Goal: Book appointment/travel/reservation

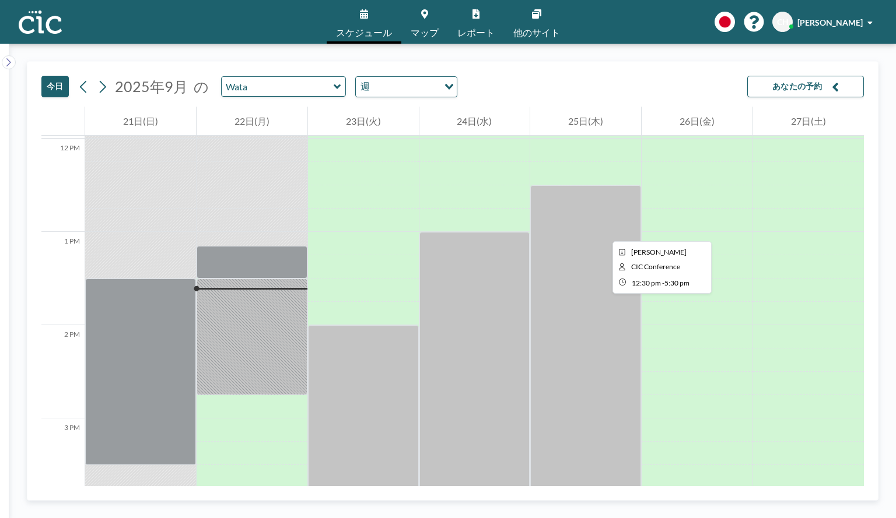
scroll to position [1003, 0]
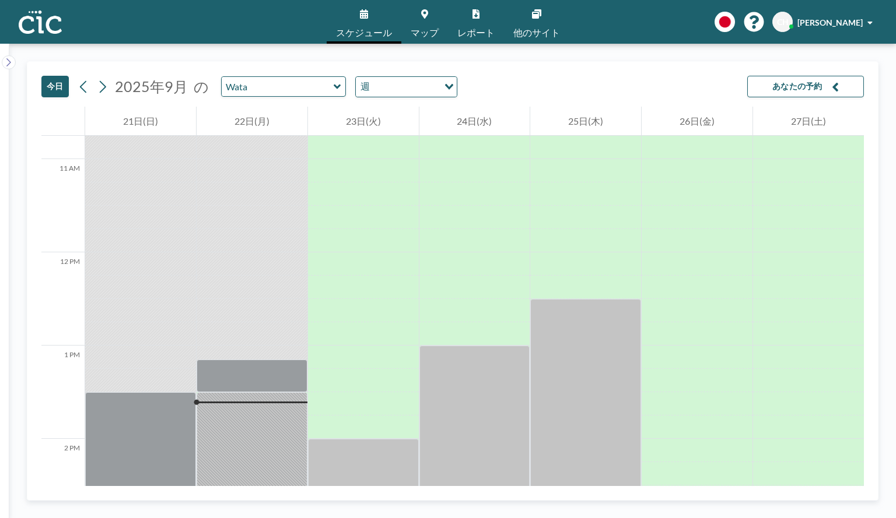
click at [425, 25] on link "マップ" at bounding box center [424, 22] width 47 height 44
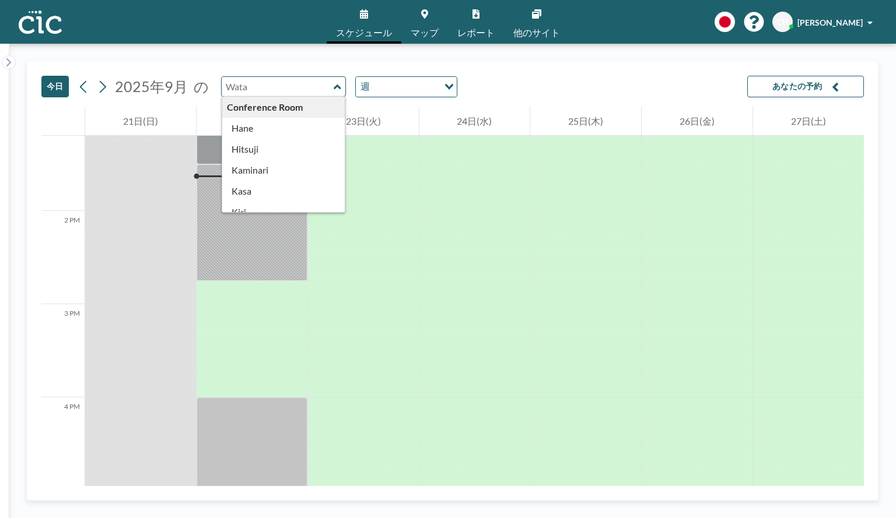
click at [273, 84] on input "text" at bounding box center [278, 86] width 112 height 19
type input "Hitsuji"
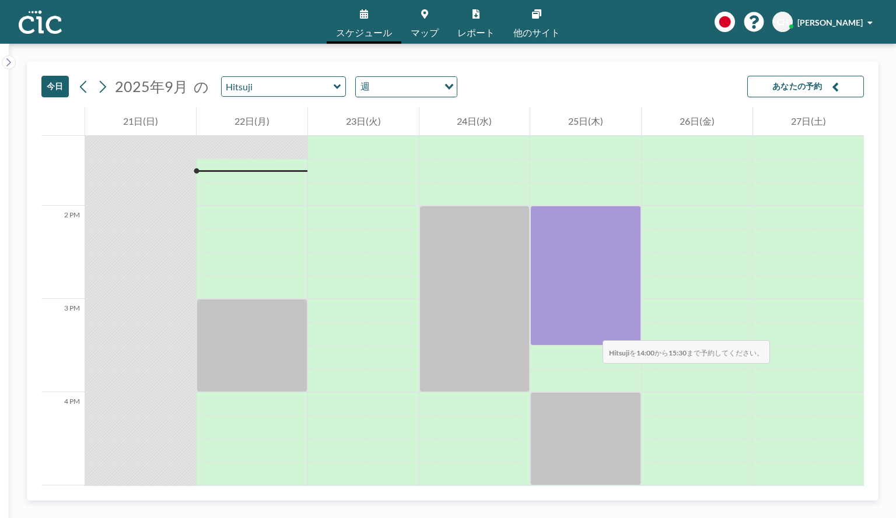
drag, startPoint x: 583, startPoint y: 216, endPoint x: 591, endPoint y: 329, distance: 113.4
click at [591, 329] on div at bounding box center [585, 276] width 111 height 140
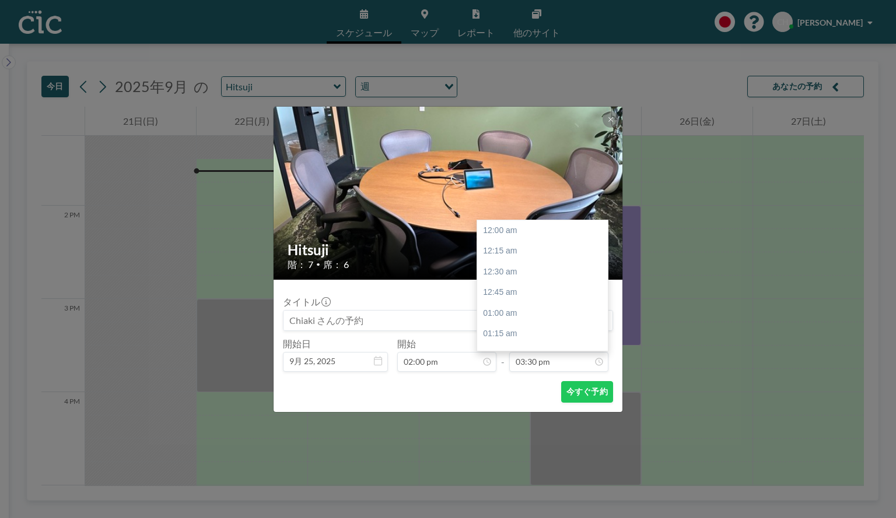
scroll to position [1287, 0]
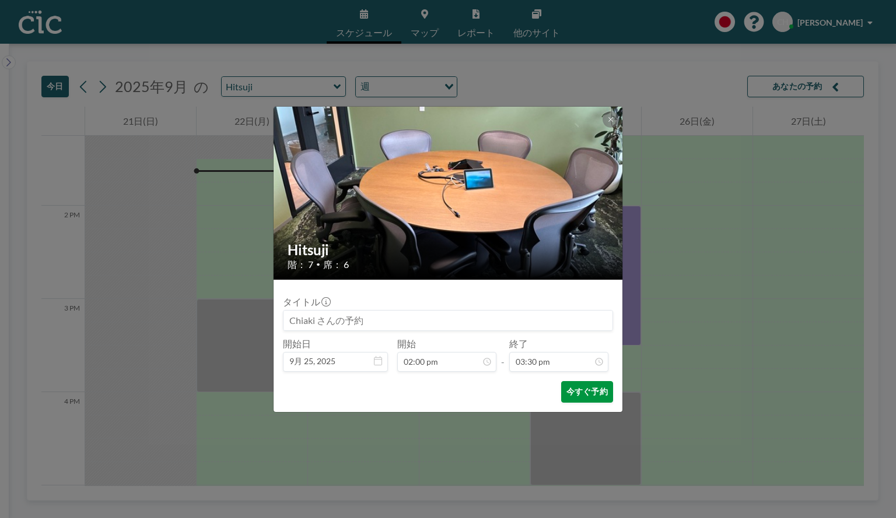
click at [572, 395] on button "今すぐ予約" at bounding box center [587, 392] width 52 height 22
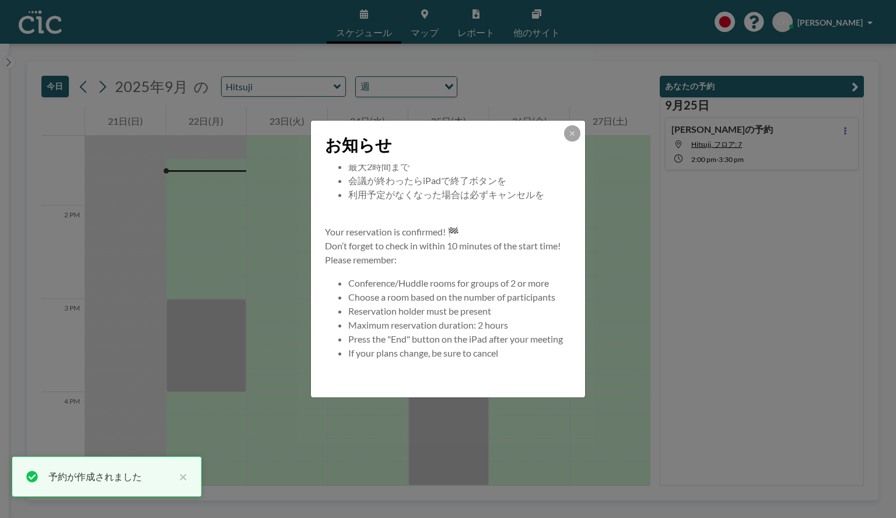
scroll to position [112, 0]
click at [575, 139] on button at bounding box center [572, 133] width 16 height 16
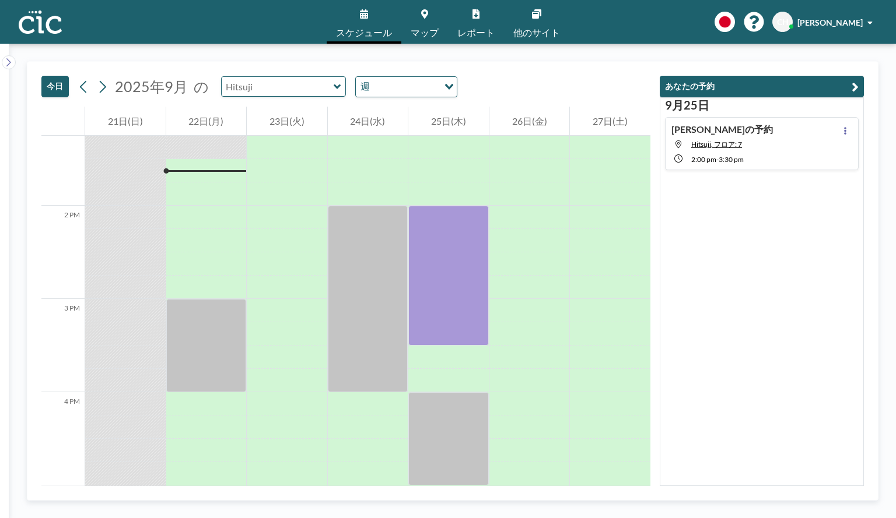
click at [256, 89] on input "text" at bounding box center [278, 86] width 112 height 19
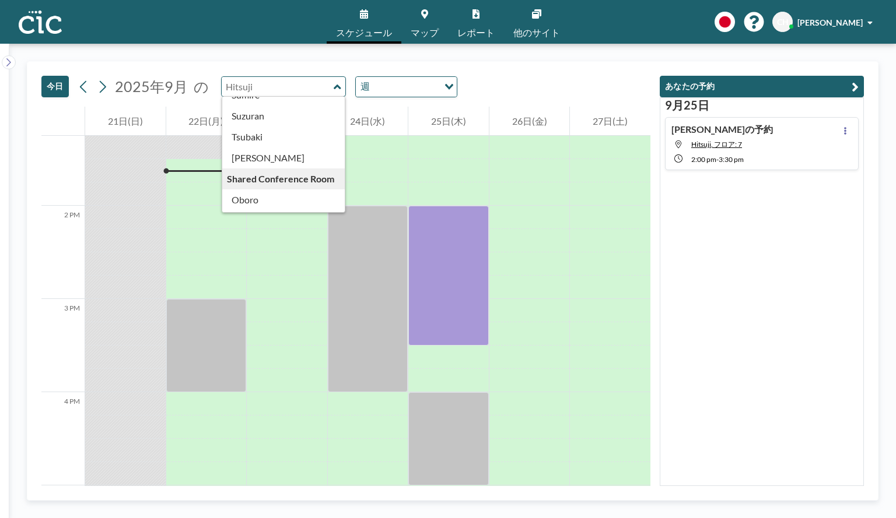
scroll to position [525, 0]
type input "[PERSON_NAME]"
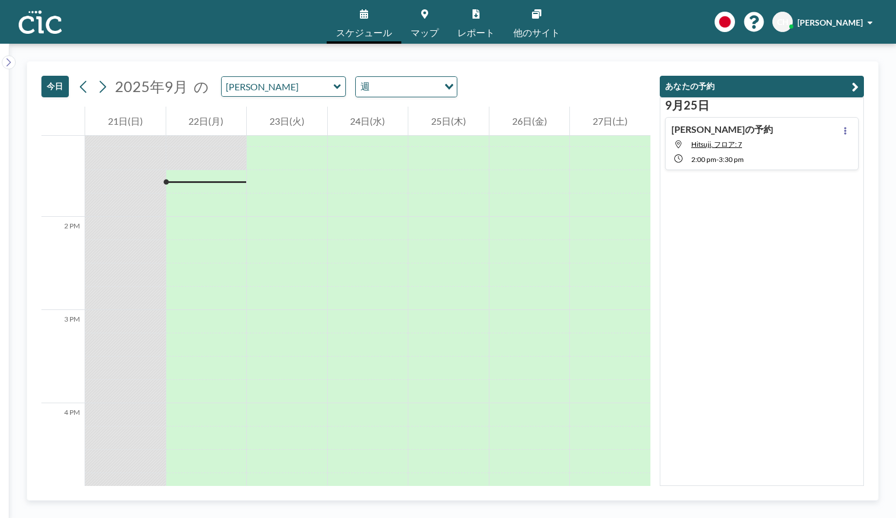
scroll to position [1236, 0]
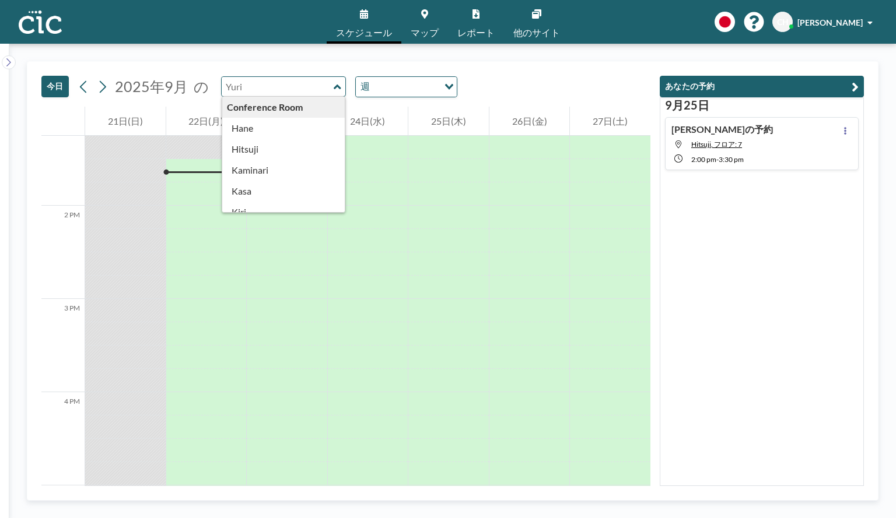
click at [285, 92] on input "text" at bounding box center [278, 86] width 112 height 19
type input "[PERSON_NAME]"
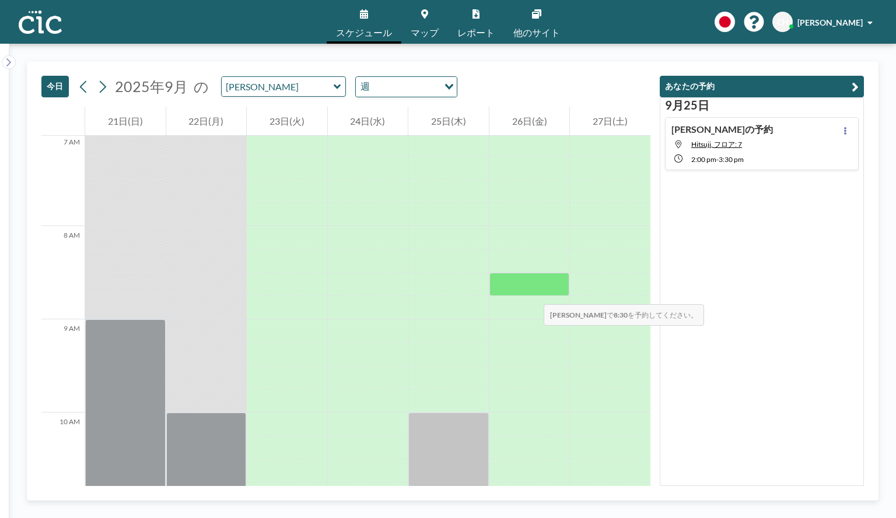
scroll to position [653, 0]
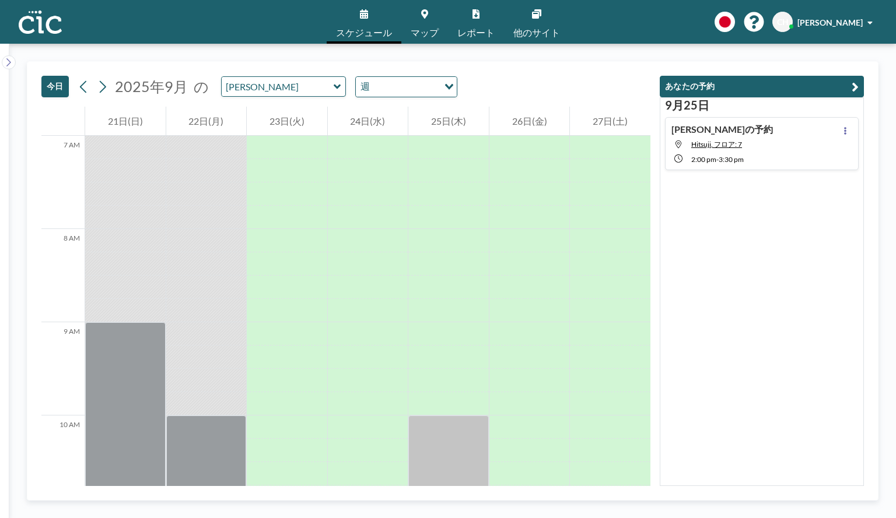
click at [335, 90] on icon at bounding box center [338, 87] width 8 height 12
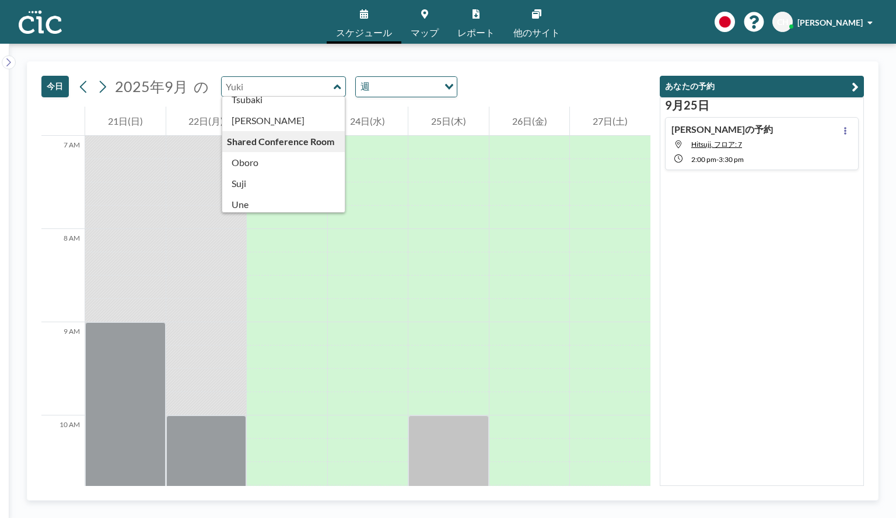
scroll to position [646, 0]
type input "Uroko"
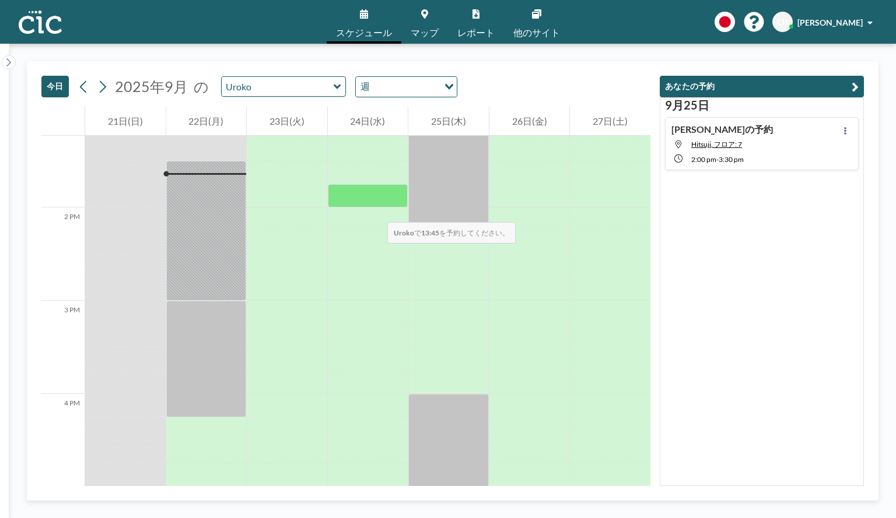
scroll to position [1236, 0]
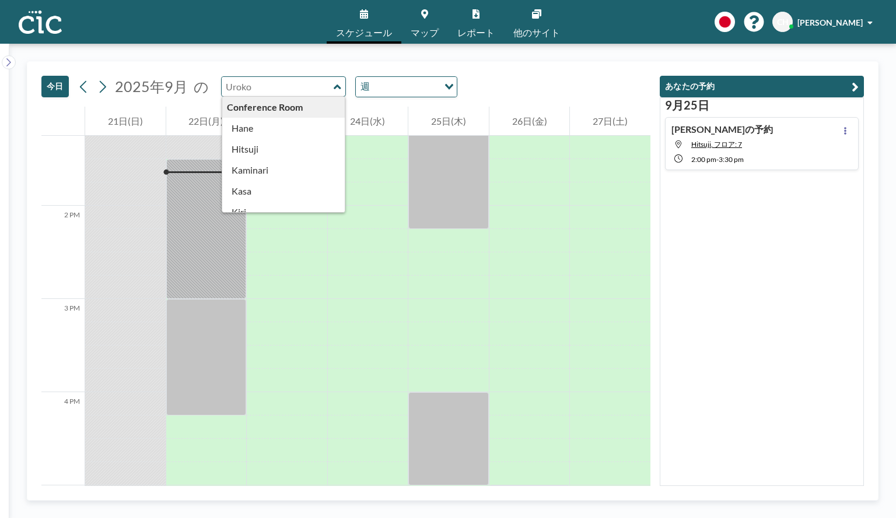
click at [310, 89] on input "text" at bounding box center [278, 86] width 112 height 19
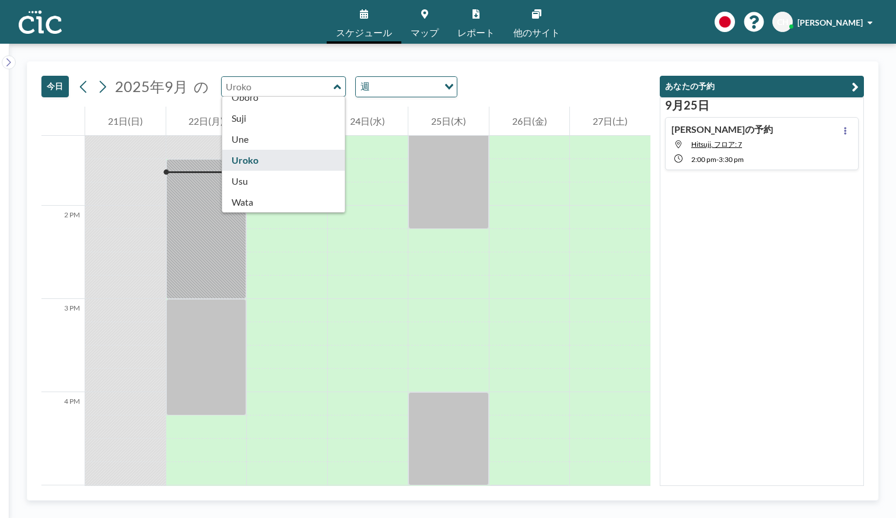
scroll to position [646, 0]
type input "Usu"
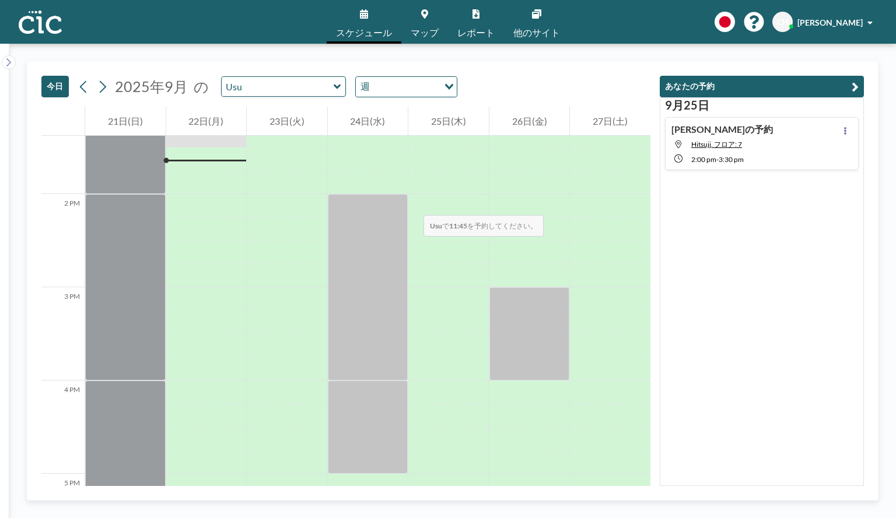
scroll to position [1003, 0]
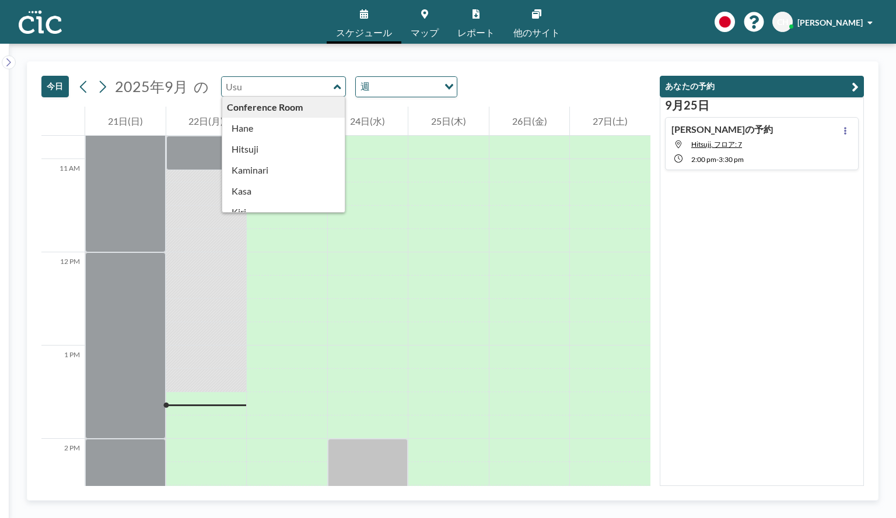
click at [288, 90] on input "text" at bounding box center [278, 86] width 112 height 19
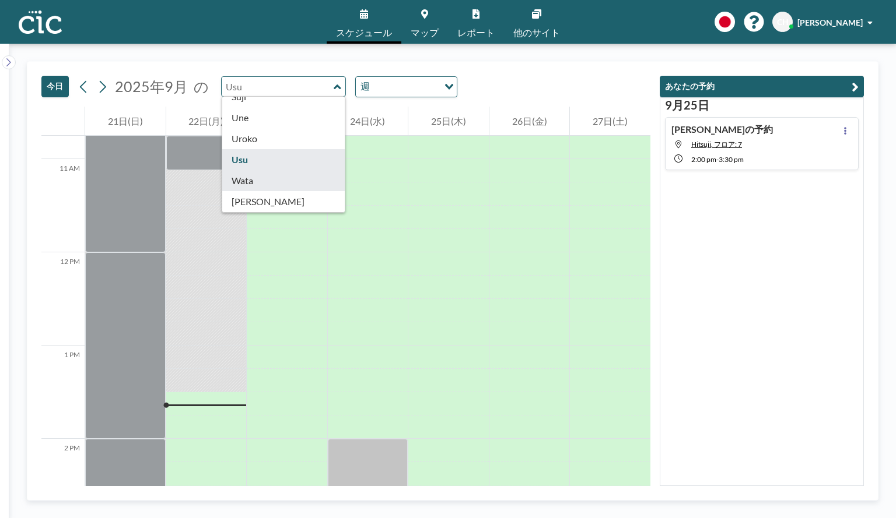
type input "Wata"
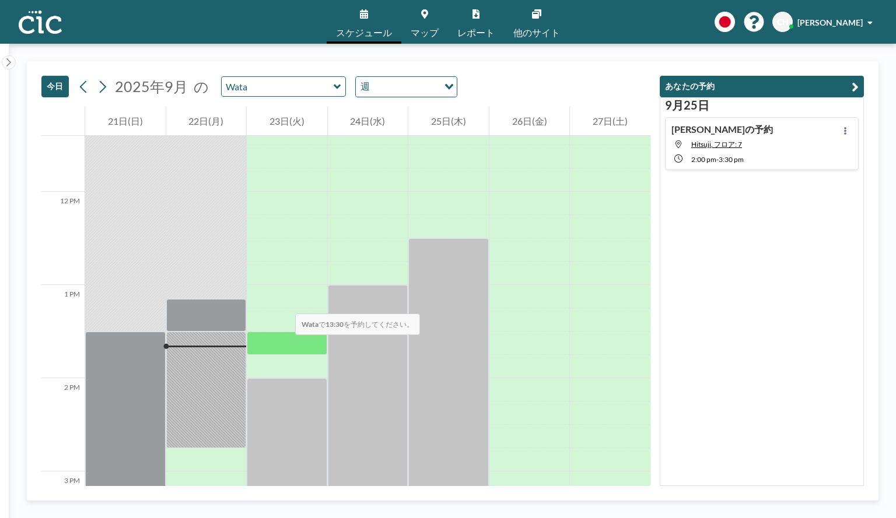
scroll to position [1061, 0]
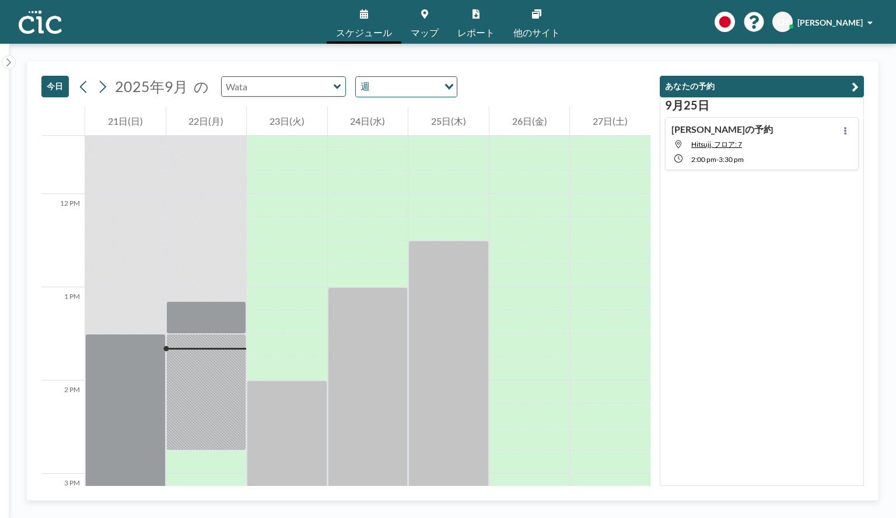
click at [270, 88] on input "text" at bounding box center [278, 86] width 112 height 19
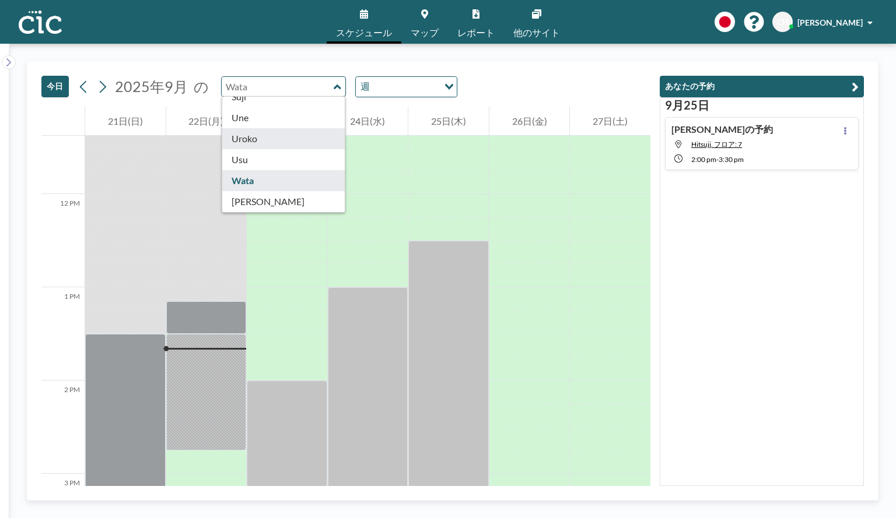
scroll to position [588, 0]
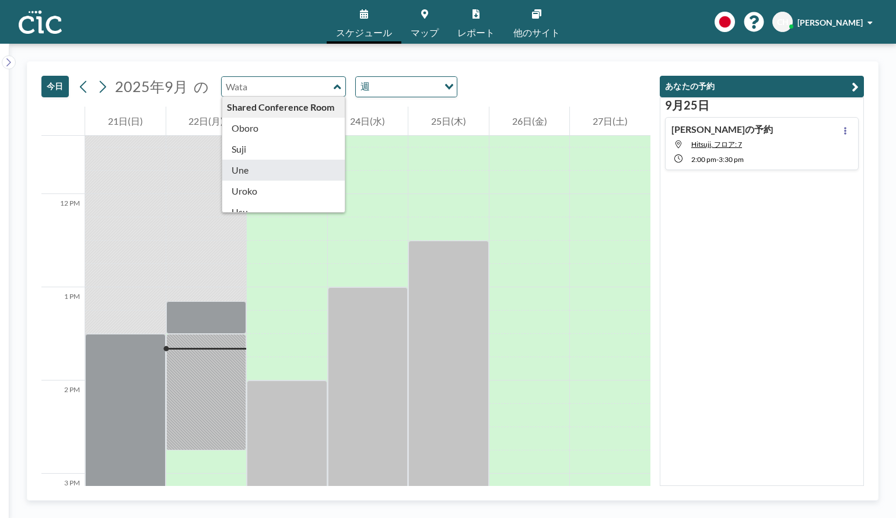
type input "Une"
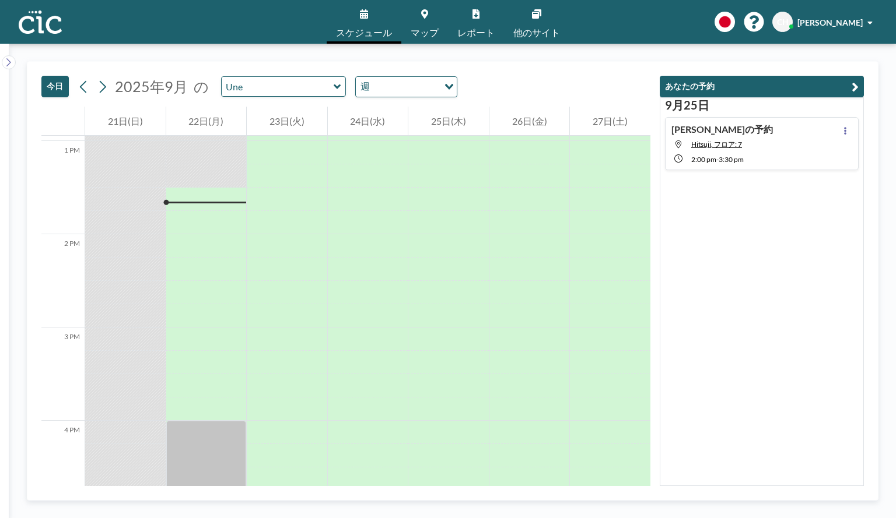
scroll to position [1236, 0]
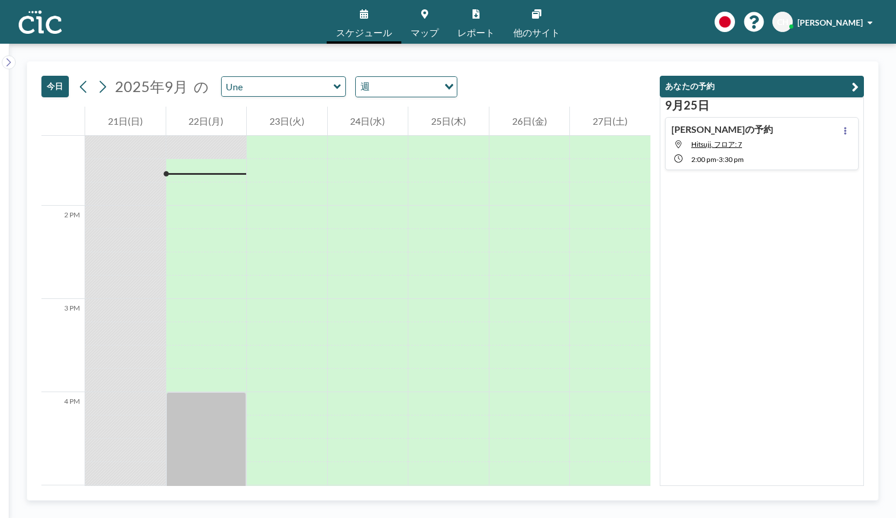
click at [429, 32] on span "マップ" at bounding box center [425, 32] width 28 height 9
